Goal: Task Accomplishment & Management: Use online tool/utility

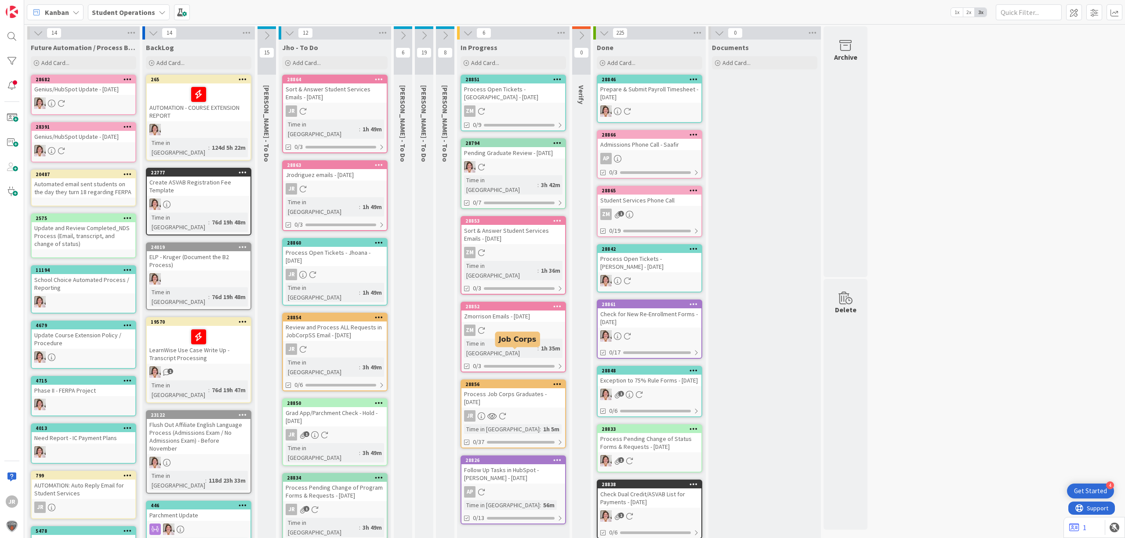
click at [528, 389] on div "Process Job Corps Graduates - [DATE]" at bounding box center [513, 398] width 104 height 19
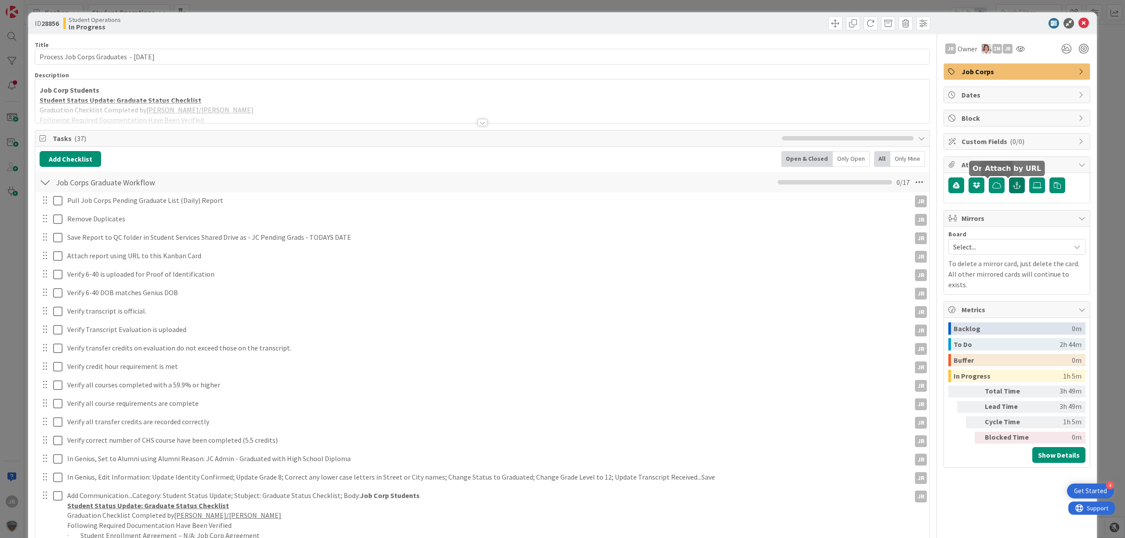
click at [1013, 185] on icon "button" at bounding box center [1017, 185] width 8 height 7
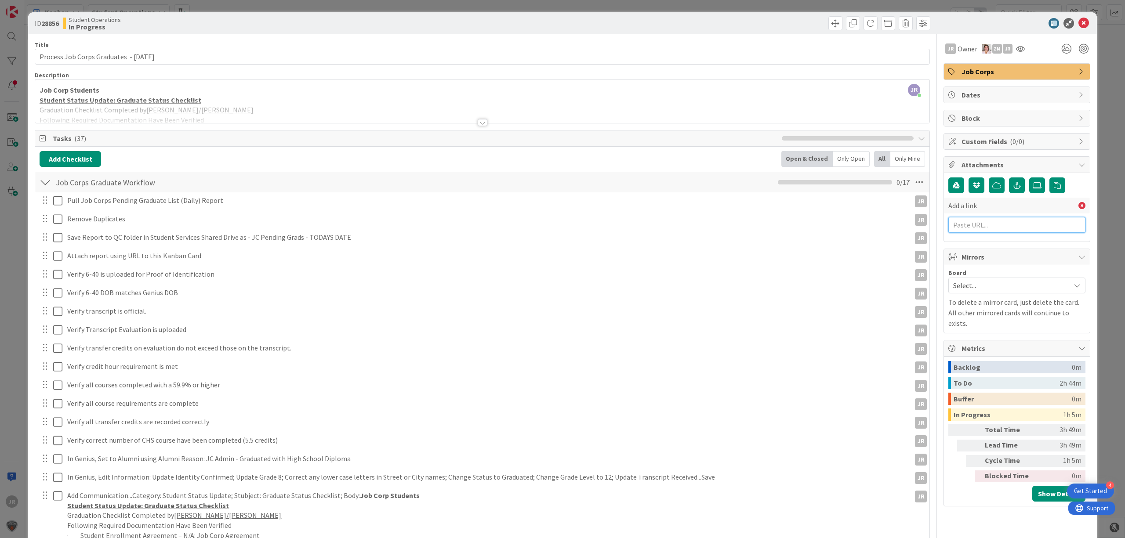
click at [995, 231] on input "text" at bounding box center [1016, 225] width 137 height 16
paste input "[URL][DOMAIN_NAME]"
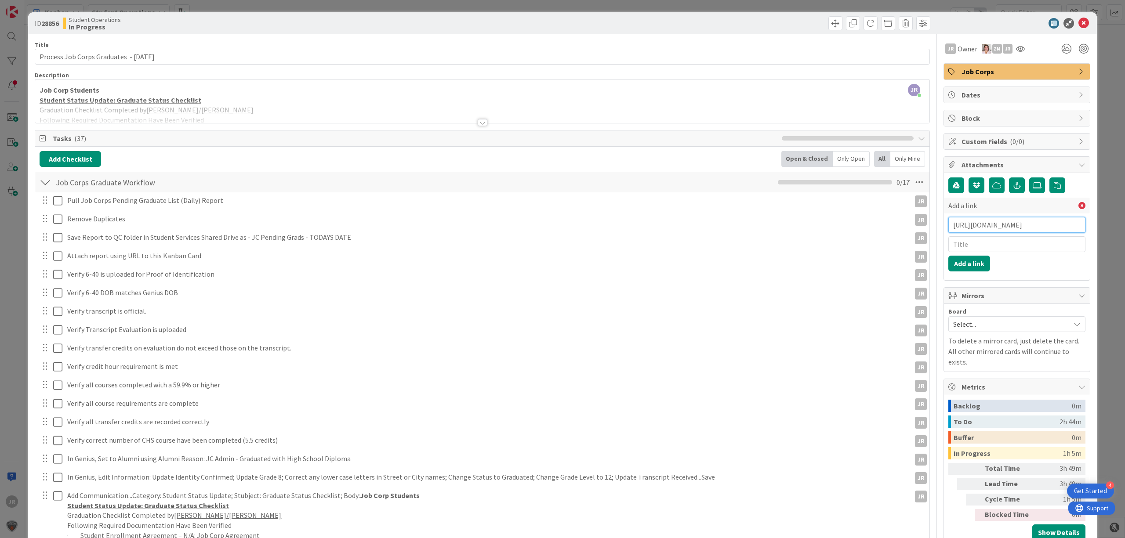
scroll to position [0, 277]
type input "[URL][DOMAIN_NAME]"
click at [992, 248] on input "text" at bounding box center [1016, 244] width 137 height 16
type input "JC Pending Grads [DATE]"
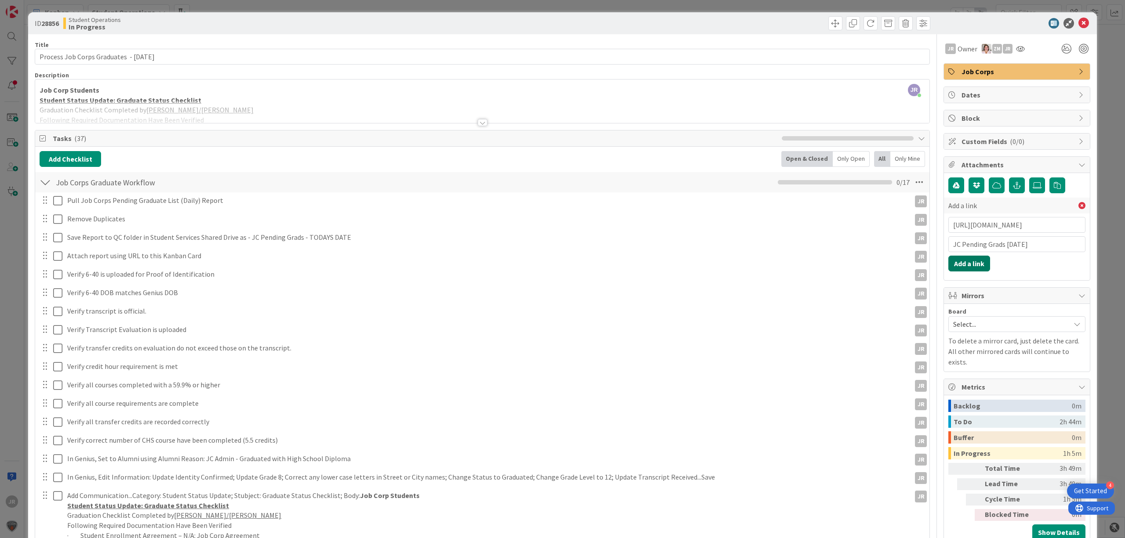
click button "Add a link" at bounding box center [969, 264] width 42 height 16
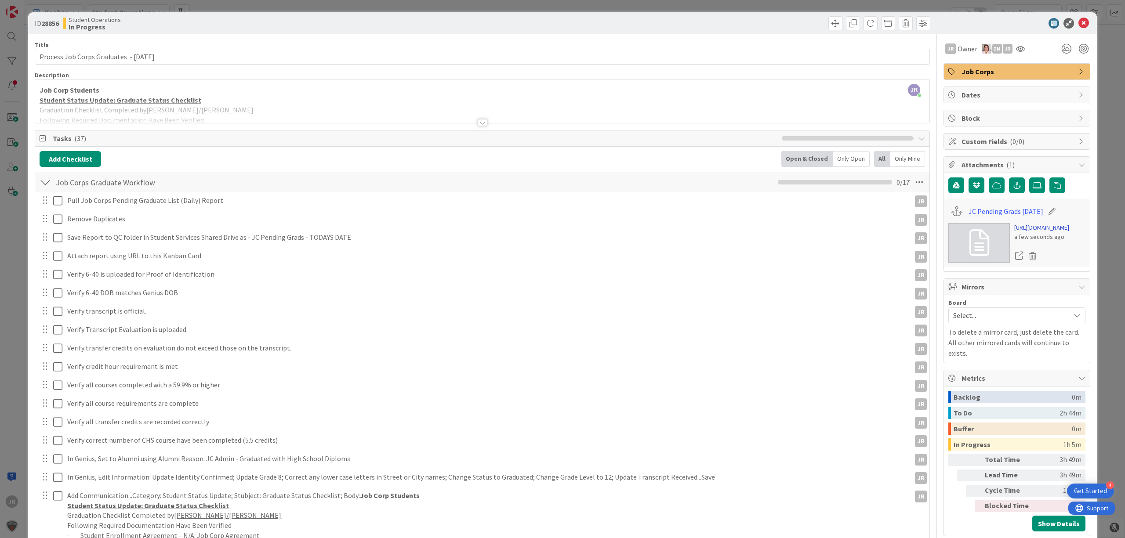
click at [1035, 233] on link "[URL][DOMAIN_NAME]" at bounding box center [1041, 227] width 55 height 9
